Goal: Find specific page/section: Find specific page/section

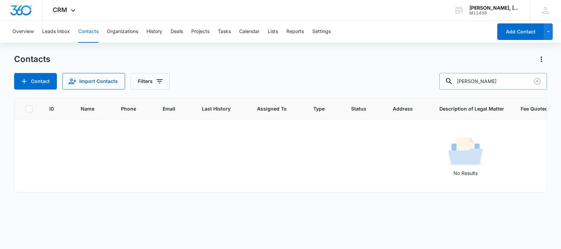
drag, startPoint x: 505, startPoint y: 81, endPoint x: 457, endPoint y: 83, distance: 47.6
click at [457, 83] on div "[PERSON_NAME]" at bounding box center [493, 81] width 108 height 17
drag, startPoint x: 465, startPoint y: 83, endPoint x: 533, endPoint y: 82, distance: 67.9
click at [533, 82] on div "[PERSON_NAME] Building Group" at bounding box center [493, 81] width 108 height 17
paste input "[PERSON_NAME]"
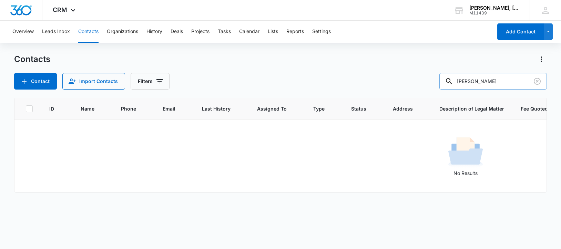
drag, startPoint x: 465, startPoint y: 83, endPoint x: 525, endPoint y: 85, distance: 59.6
click at [525, 85] on input "[PERSON_NAME]" at bounding box center [493, 81] width 108 height 17
paste input "[PERSON_NAME]"
drag, startPoint x: 506, startPoint y: 84, endPoint x: 459, endPoint y: 81, distance: 46.6
click at [459, 81] on div "[PERSON_NAME]" at bounding box center [493, 81] width 108 height 17
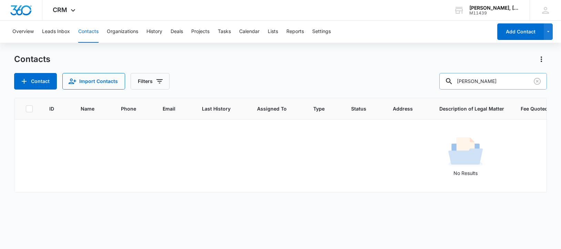
paste input "[PERSON_NAME]"
drag, startPoint x: 467, startPoint y: 82, endPoint x: 530, endPoint y: 82, distance: 63.1
click at [530, 82] on input "[PERSON_NAME]" at bounding box center [493, 81] width 108 height 17
paste input "Holland & Knight"
drag, startPoint x: 465, startPoint y: 82, endPoint x: 525, endPoint y: 82, distance: 60.0
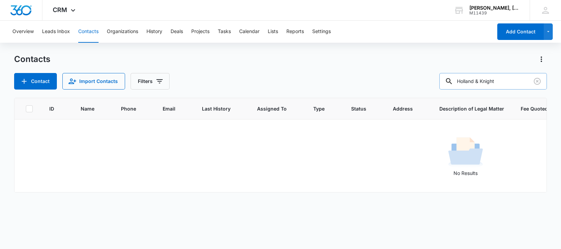
click at [525, 82] on input "Holland & Knight" at bounding box center [493, 81] width 108 height 17
paste input "TCMR, LLC"
drag, startPoint x: 465, startPoint y: 82, endPoint x: 518, endPoint y: 82, distance: 52.7
click at [518, 82] on input "TCMR, LLC" at bounding box center [493, 81] width 108 height 17
paste input "[PERSON_NAME] & [PERSON_NAME]"
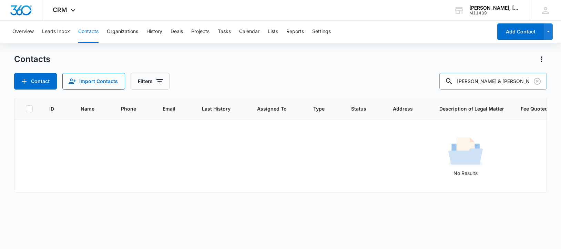
drag, startPoint x: 464, startPoint y: 85, endPoint x: 529, endPoint y: 83, distance: 64.5
click at [529, 83] on input "[PERSON_NAME] & [PERSON_NAME]" at bounding box center [493, 81] width 108 height 17
paste input "[PERSON_NAME]"
type input "[PERSON_NAME]"
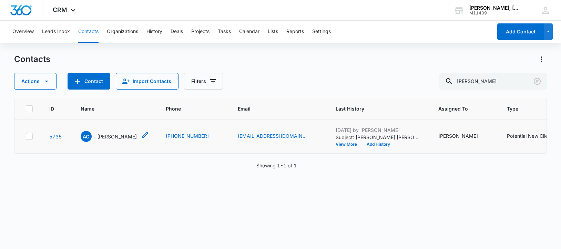
click at [106, 137] on p "[PERSON_NAME]" at bounding box center [117, 136] width 40 height 7
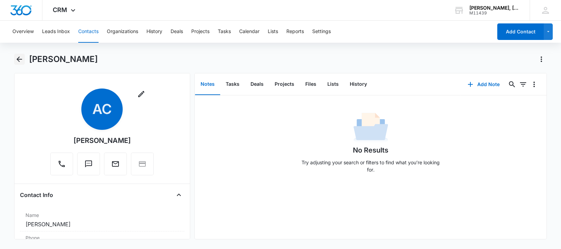
click at [19, 60] on icon "Back" at bounding box center [19, 59] width 8 height 8
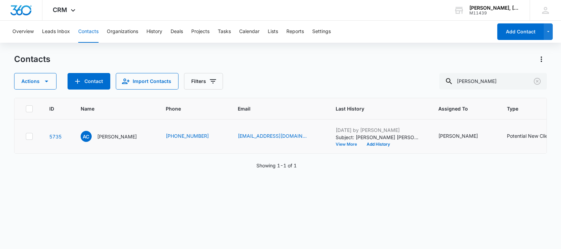
click at [336, 145] on button "View More" at bounding box center [349, 144] width 26 height 4
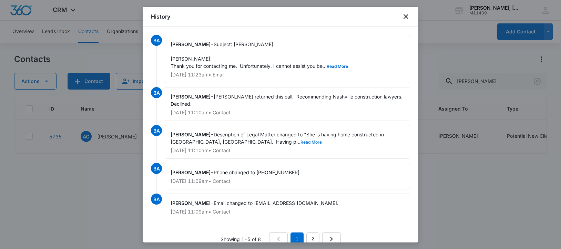
click at [301, 140] on button "Read More" at bounding box center [311, 142] width 21 height 4
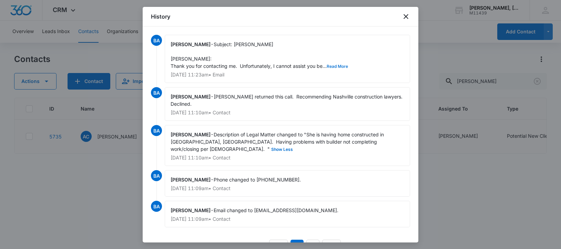
click at [339, 68] on button "Read More" at bounding box center [337, 66] width 21 height 4
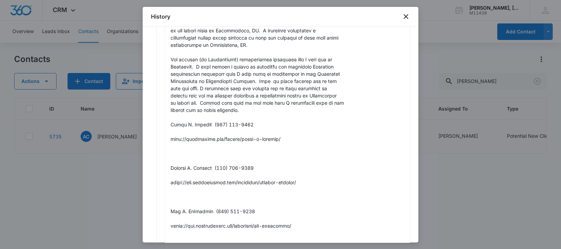
scroll to position [86, 0]
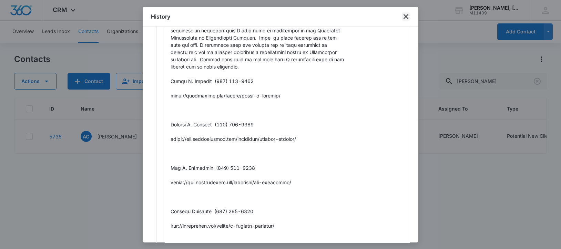
click at [405, 15] on icon "close" at bounding box center [406, 16] width 5 height 5
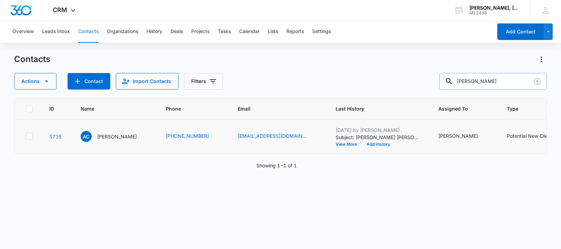
drag, startPoint x: 465, startPoint y: 83, endPoint x: 513, endPoint y: 83, distance: 47.9
click at [513, 83] on input "[PERSON_NAME]" at bounding box center [493, 81] width 108 height 17
paste input "[PERSON_NAME]"
type input "[PERSON_NAME]"
